Goal: Navigation & Orientation: Understand site structure

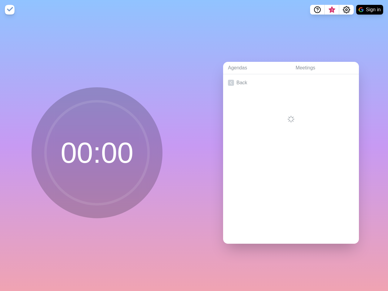
click at [194, 145] on div "Agendas Meetings Back" at bounding box center [291, 154] width 194 height 271
click at [317, 10] on icon "Help" at bounding box center [317, 9] width 2 height 2
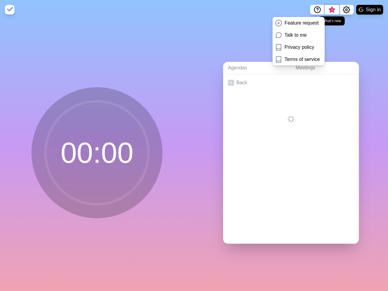
click at [331, 10] on span "3" at bounding box center [331, 10] width 5 height 5
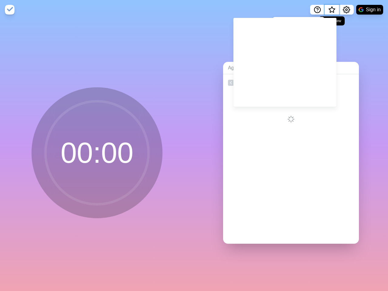
click at [331, 12] on span "What’s new" at bounding box center [331, 9] width 3 height 3
click at [346, 10] on icon "Settings" at bounding box center [345, 9] width 7 height 7
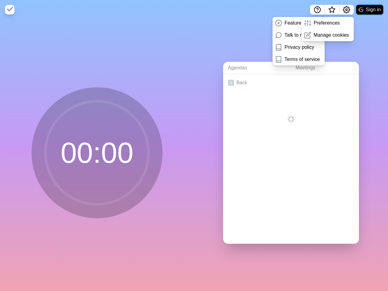
click at [369, 10] on button "Sign in" at bounding box center [369, 10] width 27 height 10
